Goal: Contribute content: Contribute content

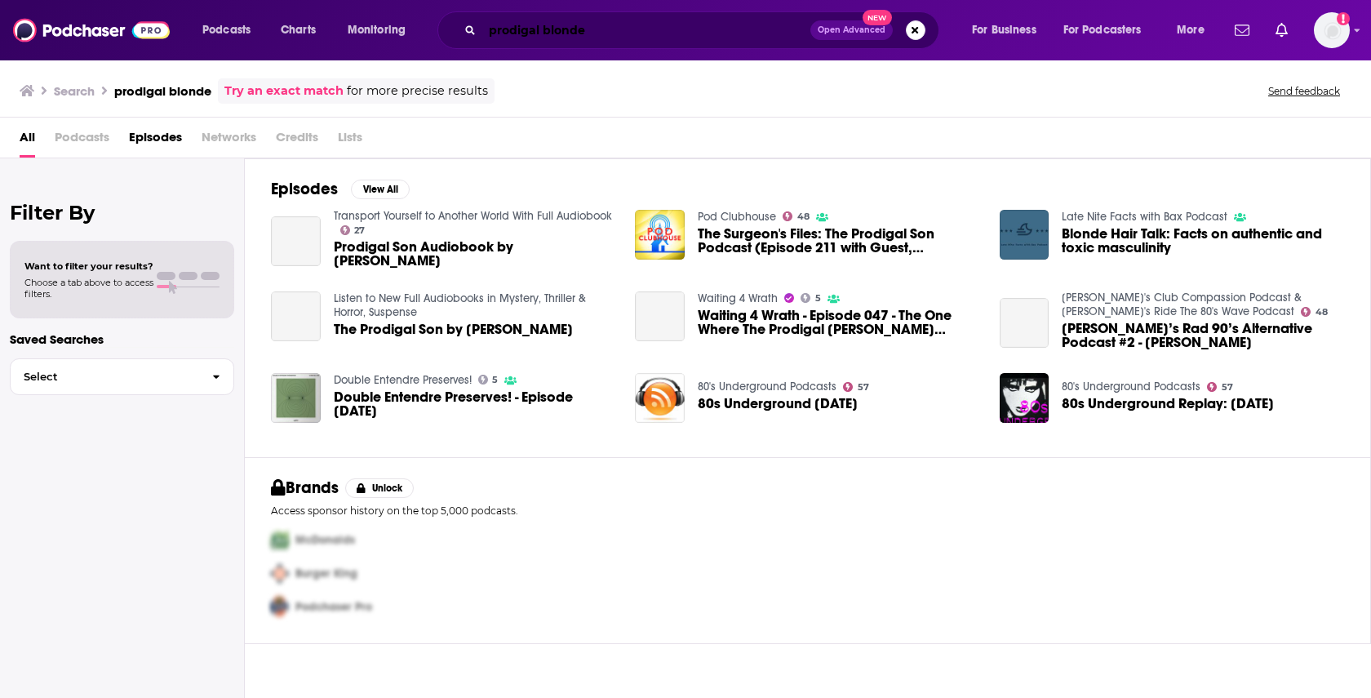
click at [492, 34] on input "prodigal blonde" at bounding box center [646, 30] width 328 height 26
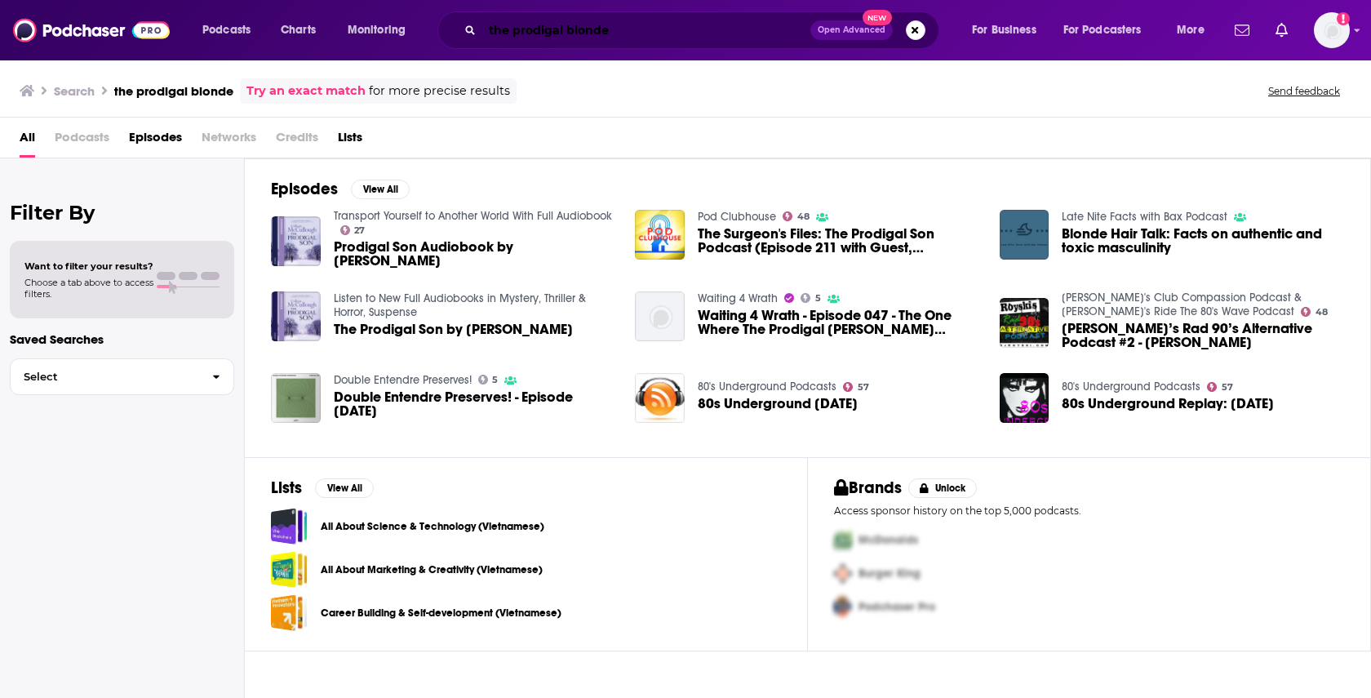
click at [550, 32] on input "the prodigal blonde" at bounding box center [646, 30] width 328 height 26
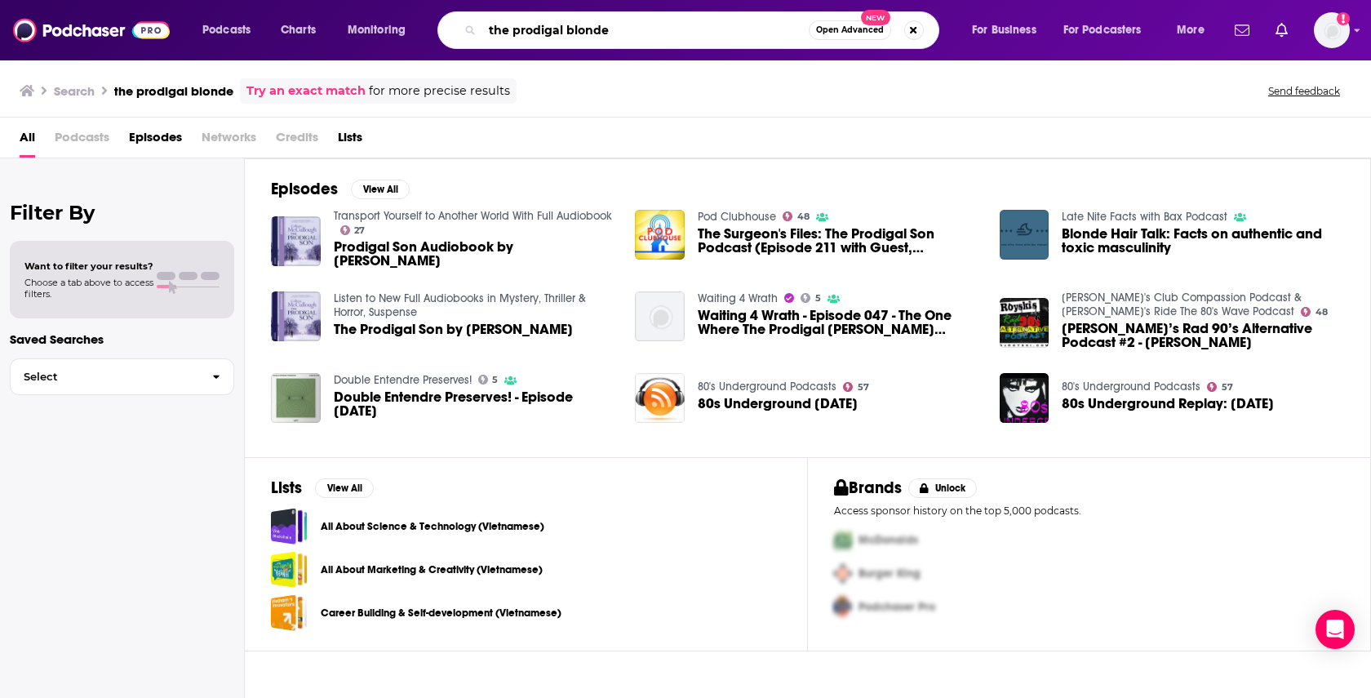
click at [644, 27] on input "the prodigal blonde" at bounding box center [645, 30] width 326 height 26
type input "the prodigal blonde: unfiltered"
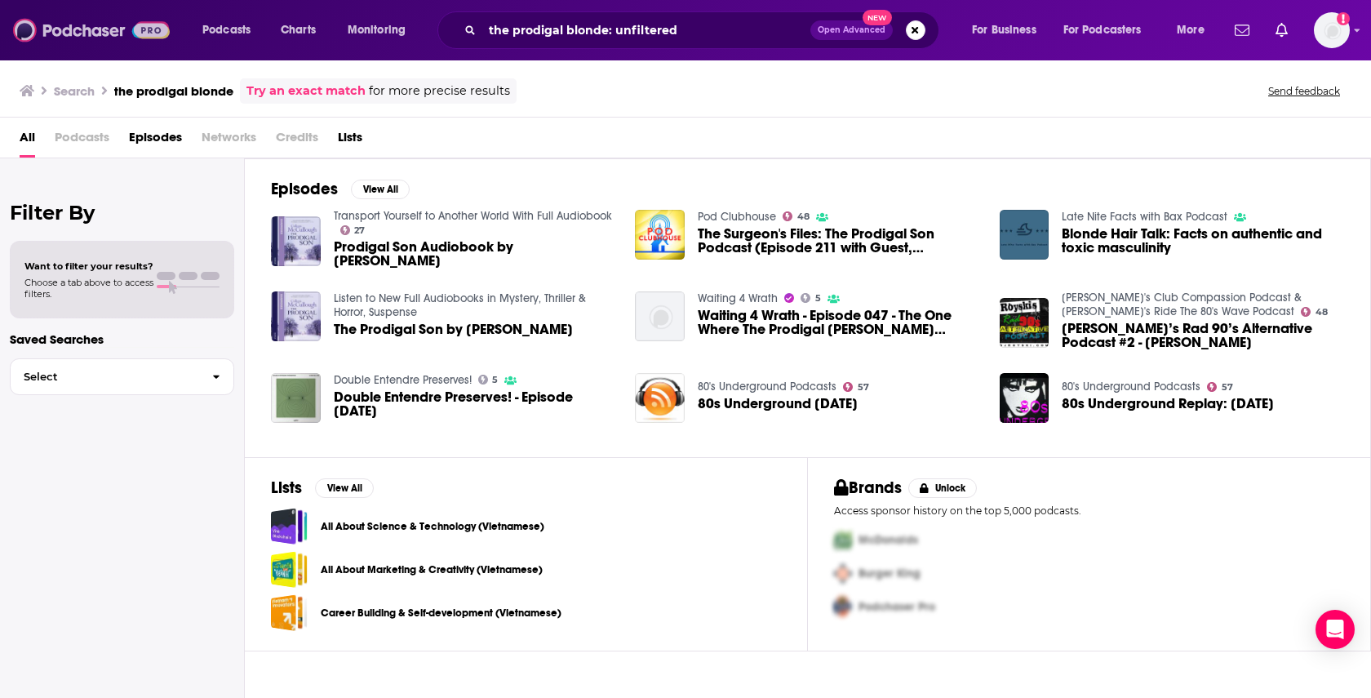
click at [84, 27] on img at bounding box center [91, 30] width 157 height 31
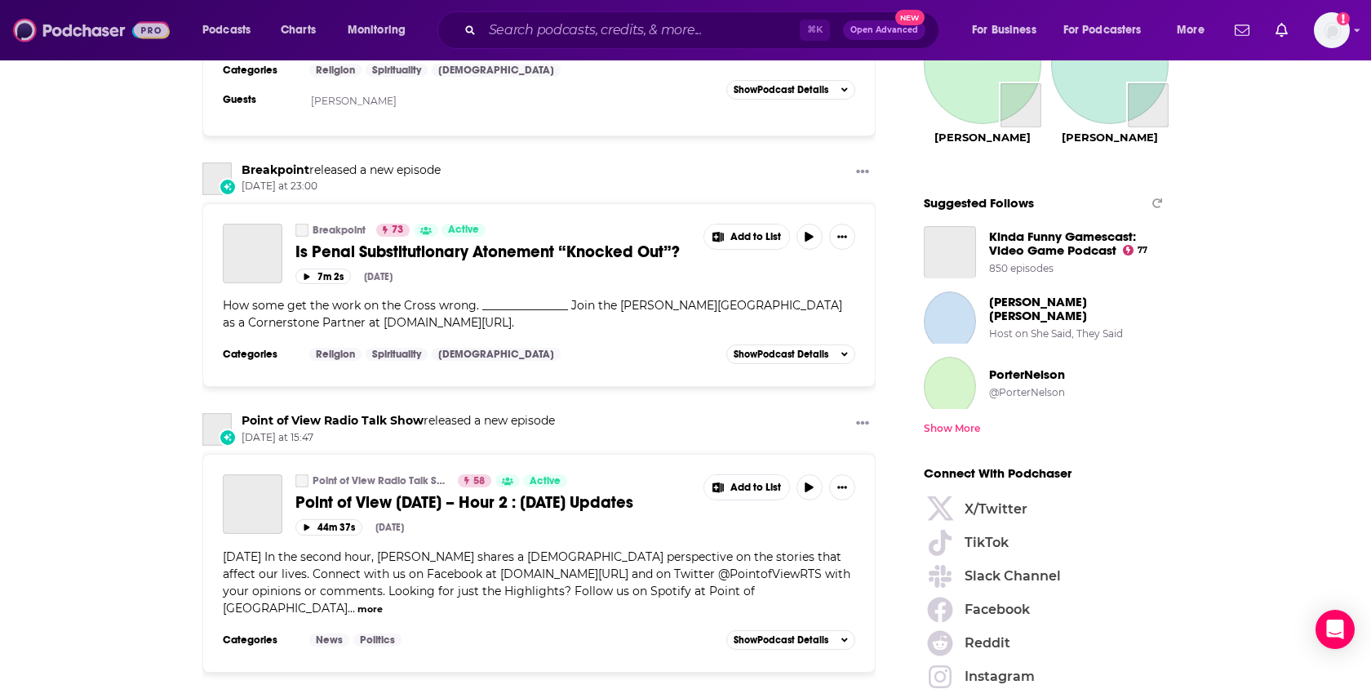
scroll to position [2978, 0]
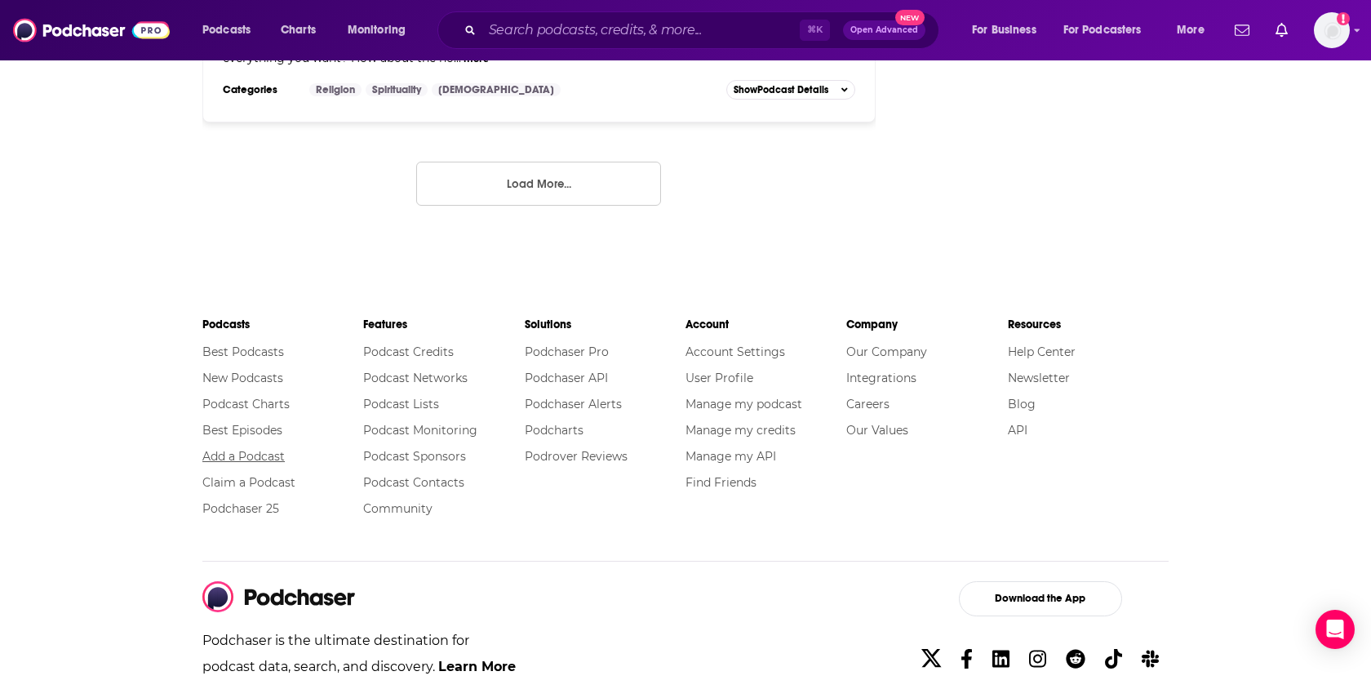
click at [261, 449] on link "Add a Podcast" at bounding box center [243, 456] width 82 height 15
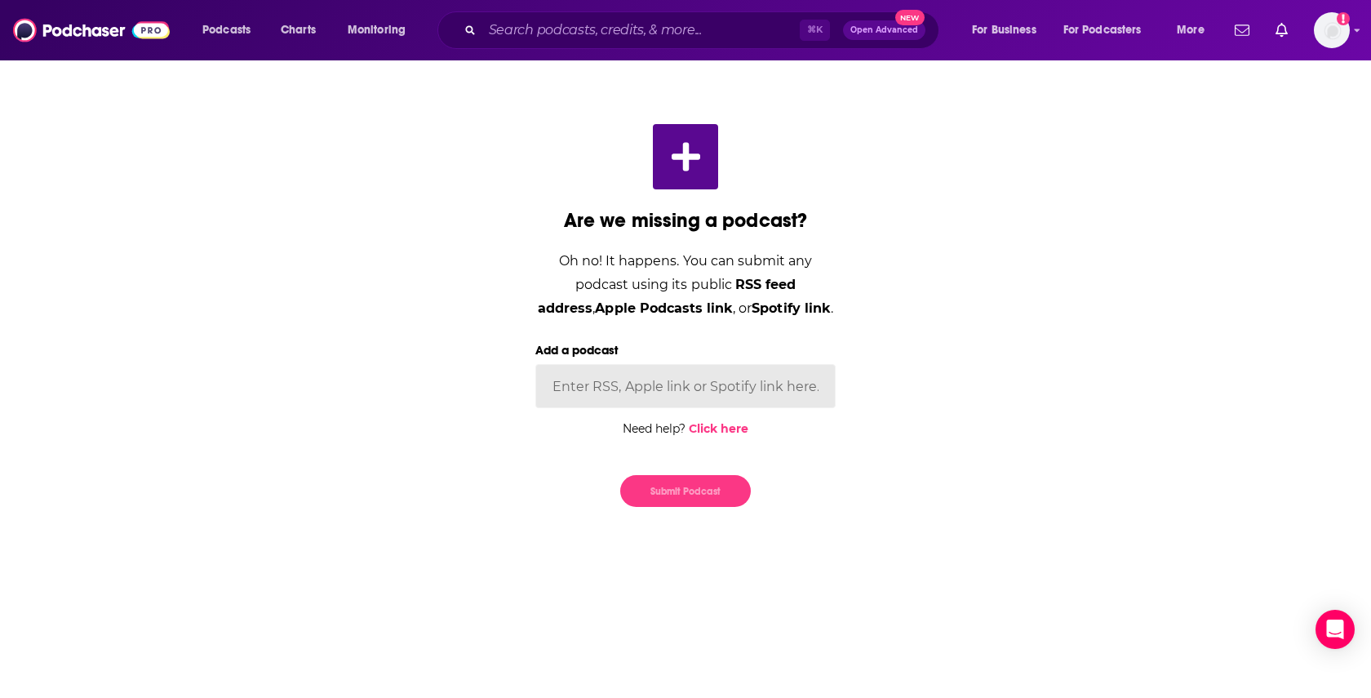
click at [702, 401] on input "Add a podcast" at bounding box center [685, 386] width 300 height 44
paste input "https://open.spotify.com/show/5A3PKjalP2eBugjsJ2Duca"
type input "https://open.spotify.com/show/5A3PKjalP2eBugjsJ2Duca"
click at [723, 484] on button "Submit Podcast" at bounding box center [685, 491] width 131 height 32
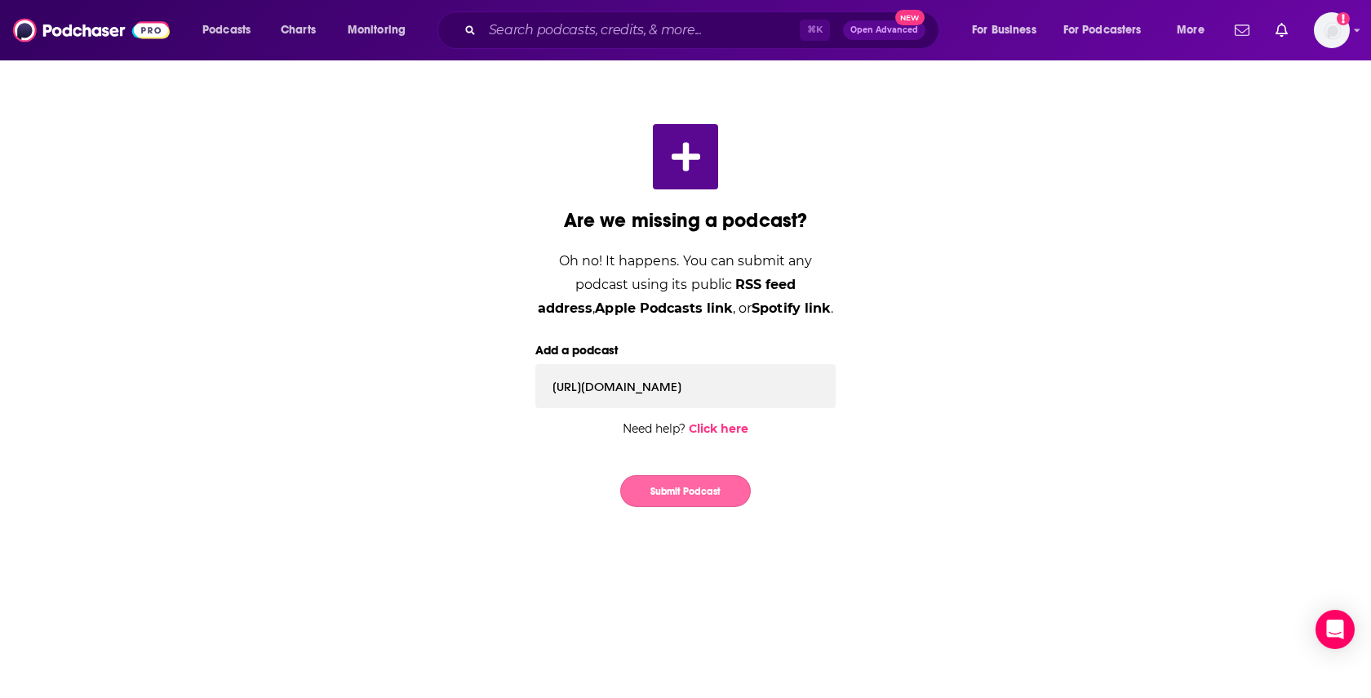
scroll to position [0, 0]
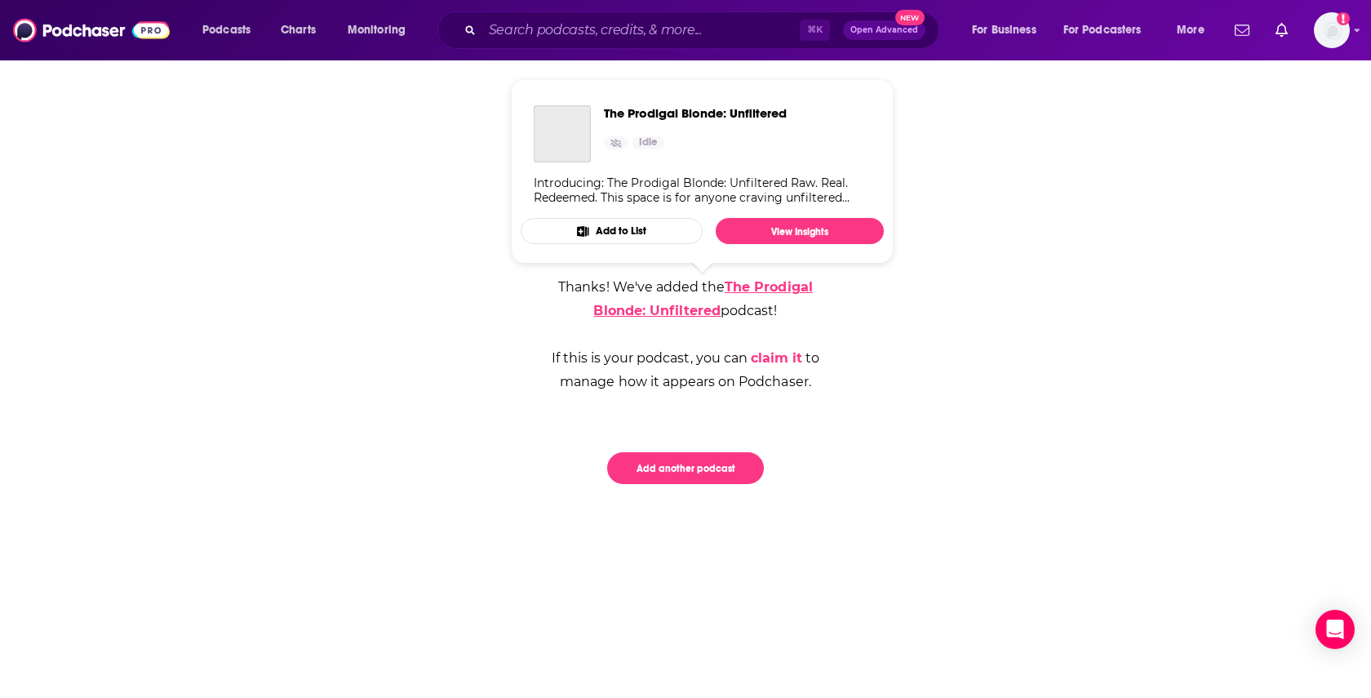
click at [766, 291] on link "The Prodigal Blonde: Unfiltered" at bounding box center [702, 298] width 219 height 39
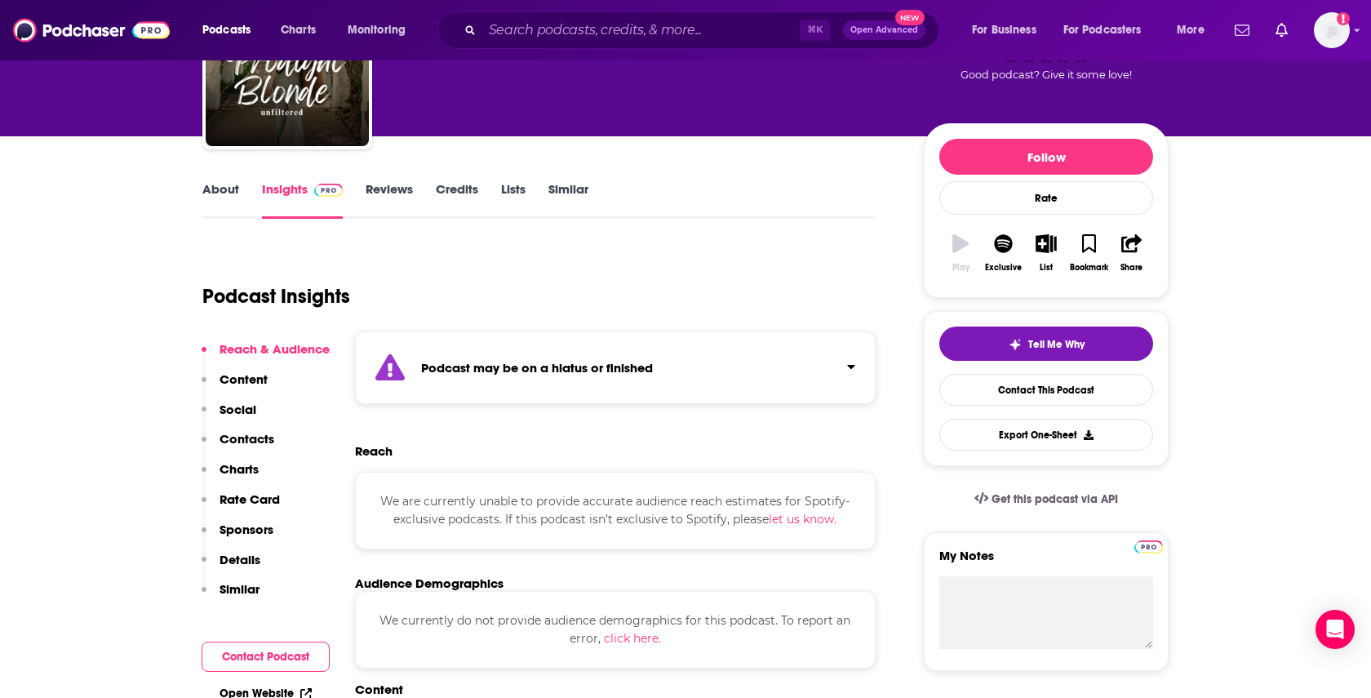
scroll to position [138, 0]
